Goal: Use online tool/utility: Utilize a website feature to perform a specific function

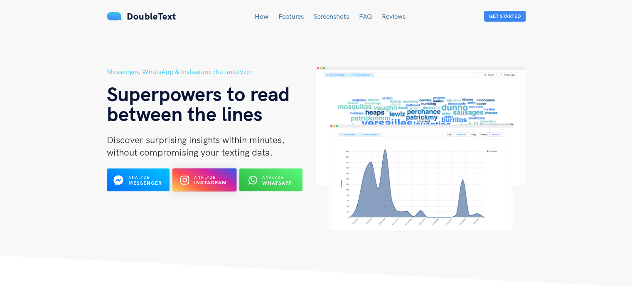
click at [211, 171] on button "Analyze Instagram" at bounding box center [204, 179] width 64 height 23
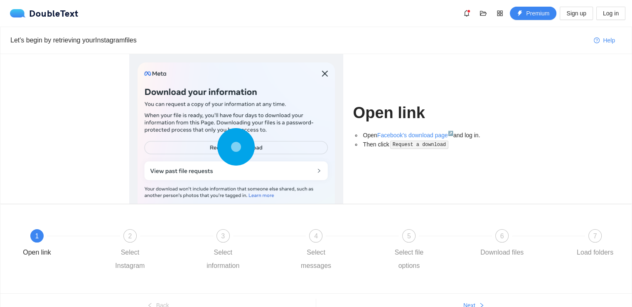
click at [487, 166] on div "Open link Open Facebook's download page ↗ and log in. Then click Request a down…" at bounding box center [428, 129] width 150 height 150
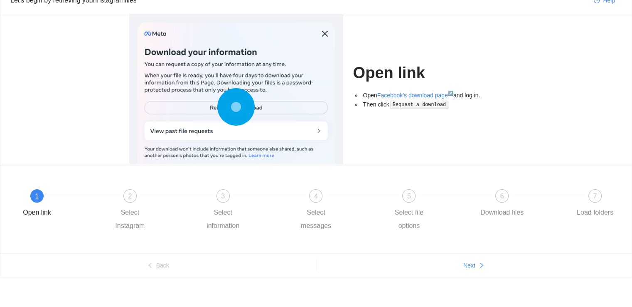
scroll to position [42, 0]
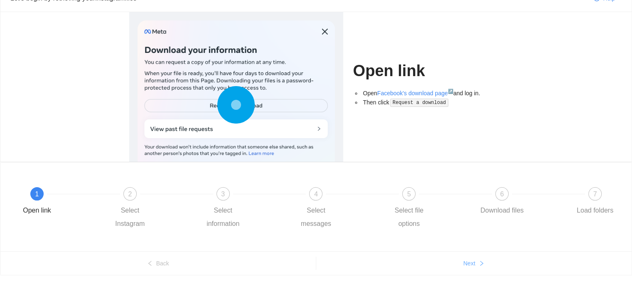
click at [485, 263] on button "Next" at bounding box center [474, 262] width 316 height 13
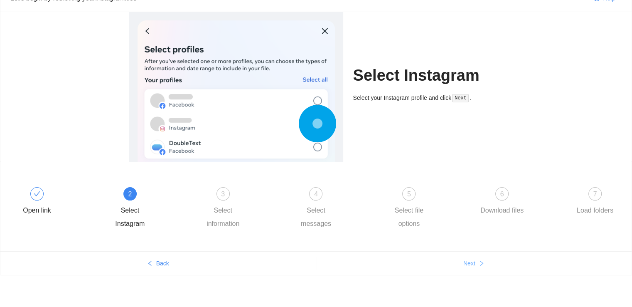
click at [470, 265] on span "Next" at bounding box center [469, 262] width 12 height 9
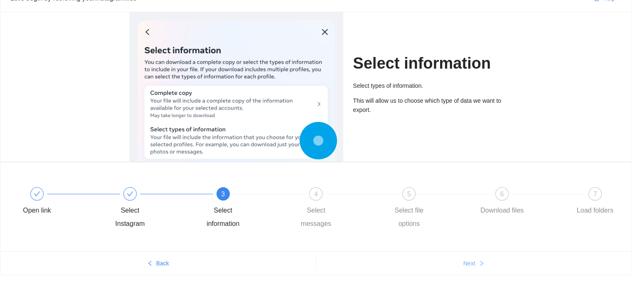
click at [470, 265] on span "Next" at bounding box center [469, 262] width 12 height 9
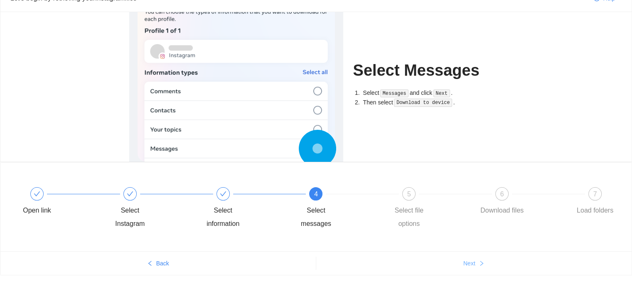
click at [470, 265] on span "Next" at bounding box center [469, 262] width 12 height 9
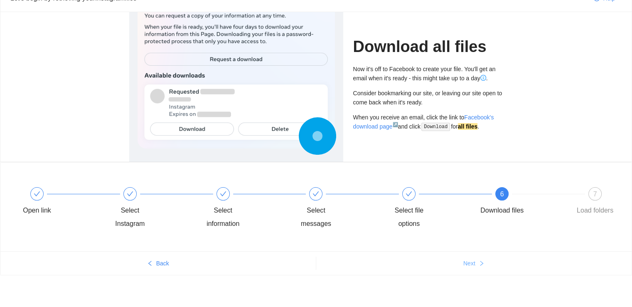
click at [470, 265] on span "Next" at bounding box center [469, 262] width 12 height 9
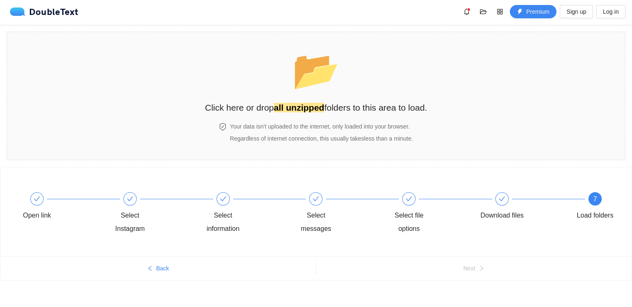
scroll to position [0, 0]
